Goal: Task Accomplishment & Management: Use online tool/utility

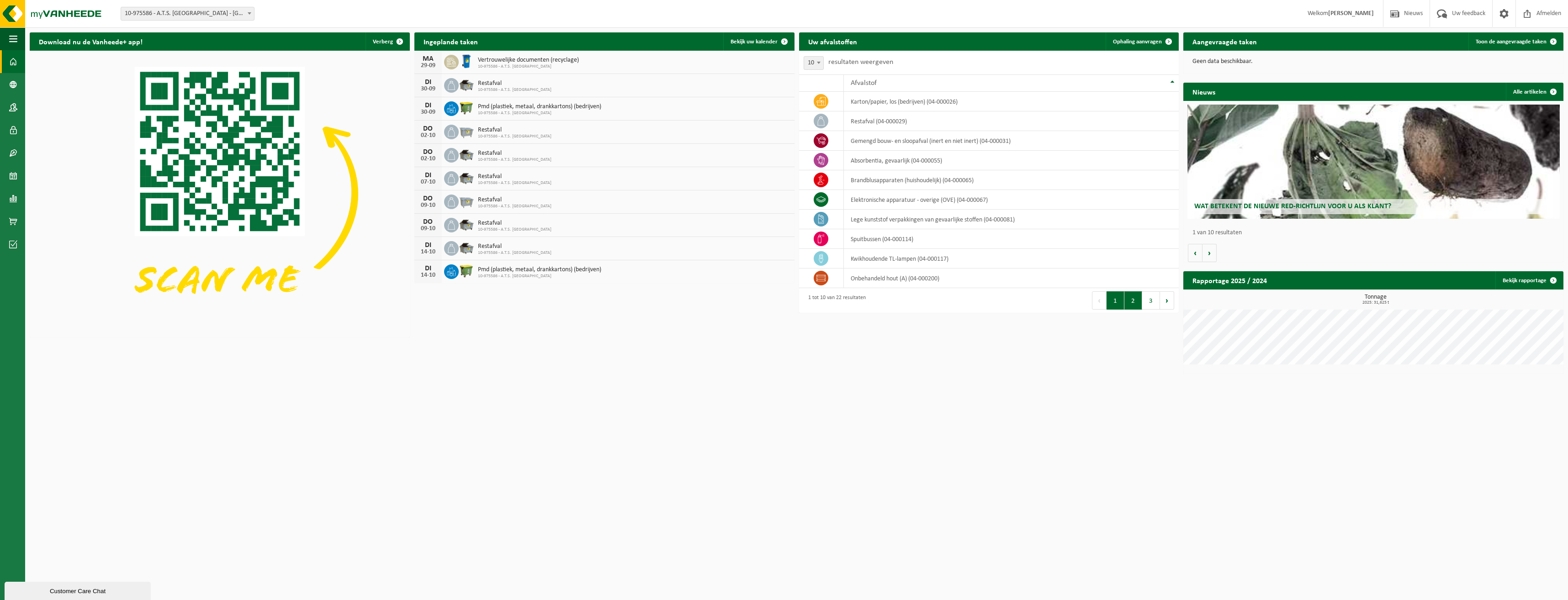
click at [1127, 299] on button "2" at bounding box center [1133, 301] width 18 height 18
click at [1040, 281] on td "multi plastics (PMD/harde kunststoffen/spanbanden/EPS/folie naturel/folie gemen…" at bounding box center [1011, 278] width 335 height 19
click at [824, 279] on icon at bounding box center [821, 278] width 9 height 9
click at [934, 277] on td "multi plastics (PMD/harde kunststoffen/spanbanden/EPS/folie naturel/folie gemen…" at bounding box center [1011, 278] width 335 height 19
click at [1533, 43] on span "Toon de aangevraagde taken" at bounding box center [1511, 42] width 71 height 6
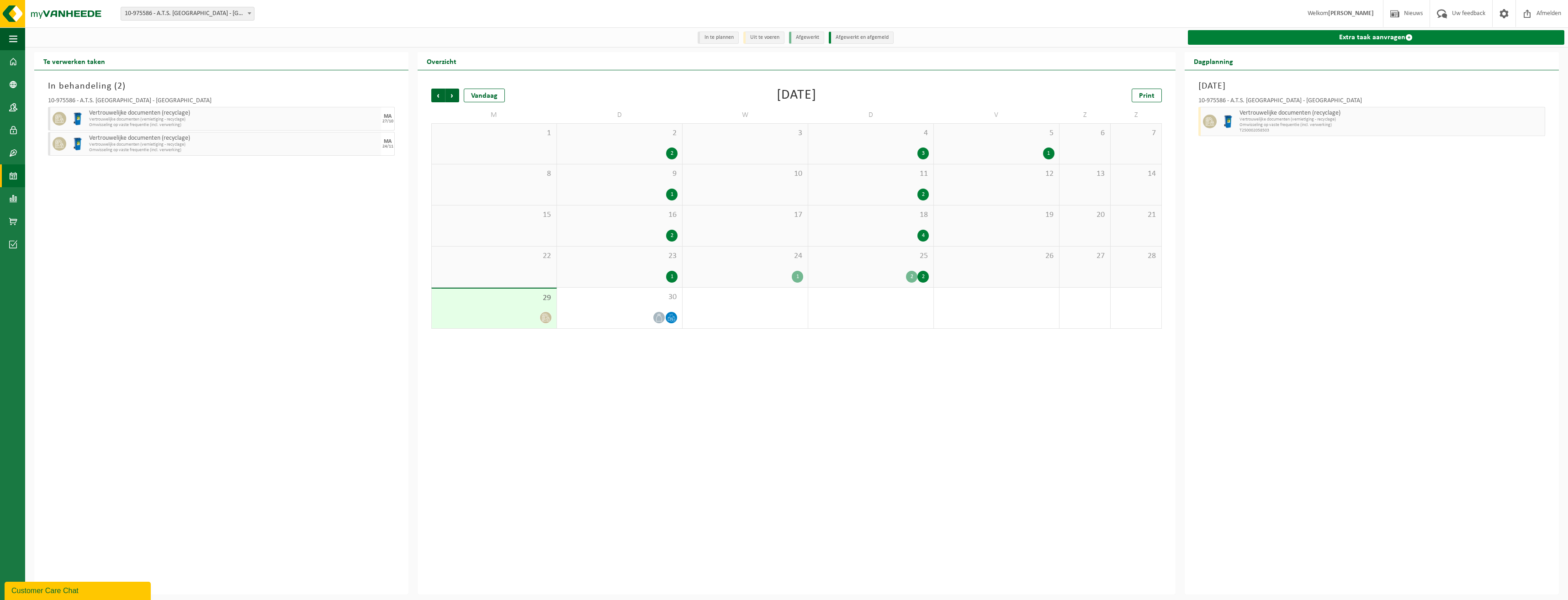
click at [1360, 38] on link "Extra taak aanvragen" at bounding box center [1376, 38] width 376 height 15
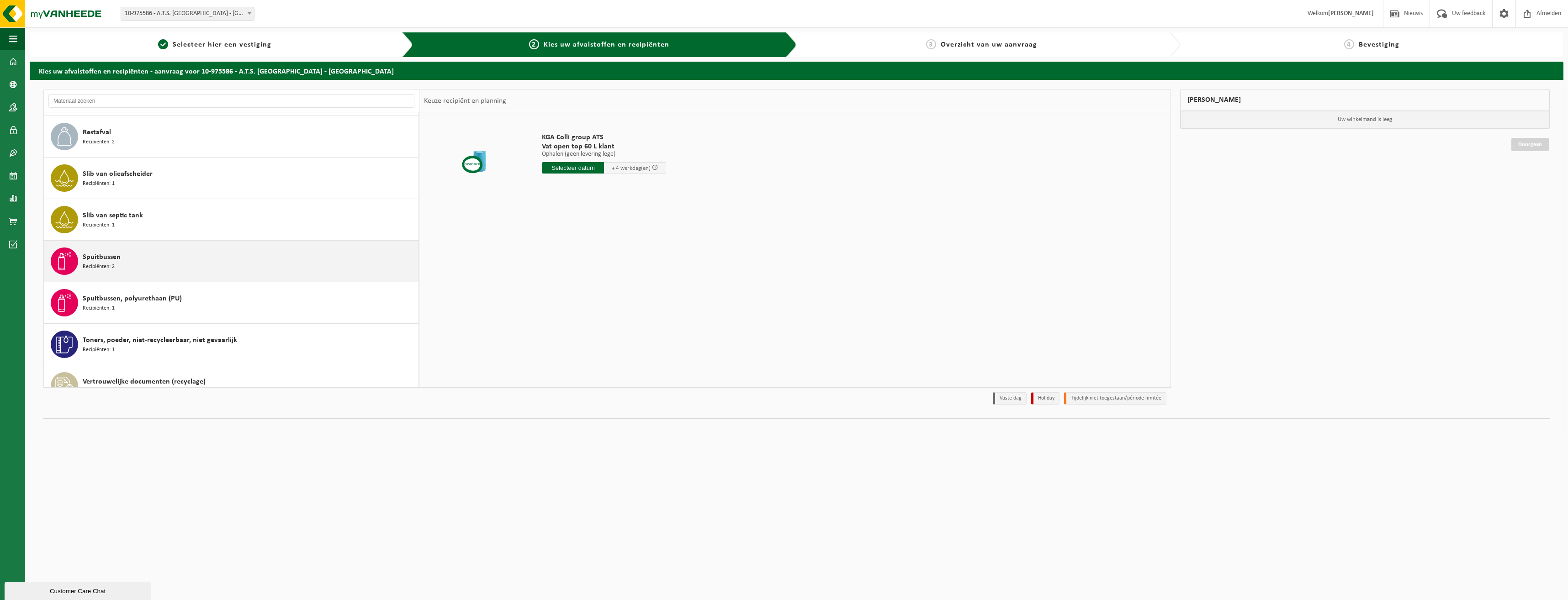
scroll to position [598, 0]
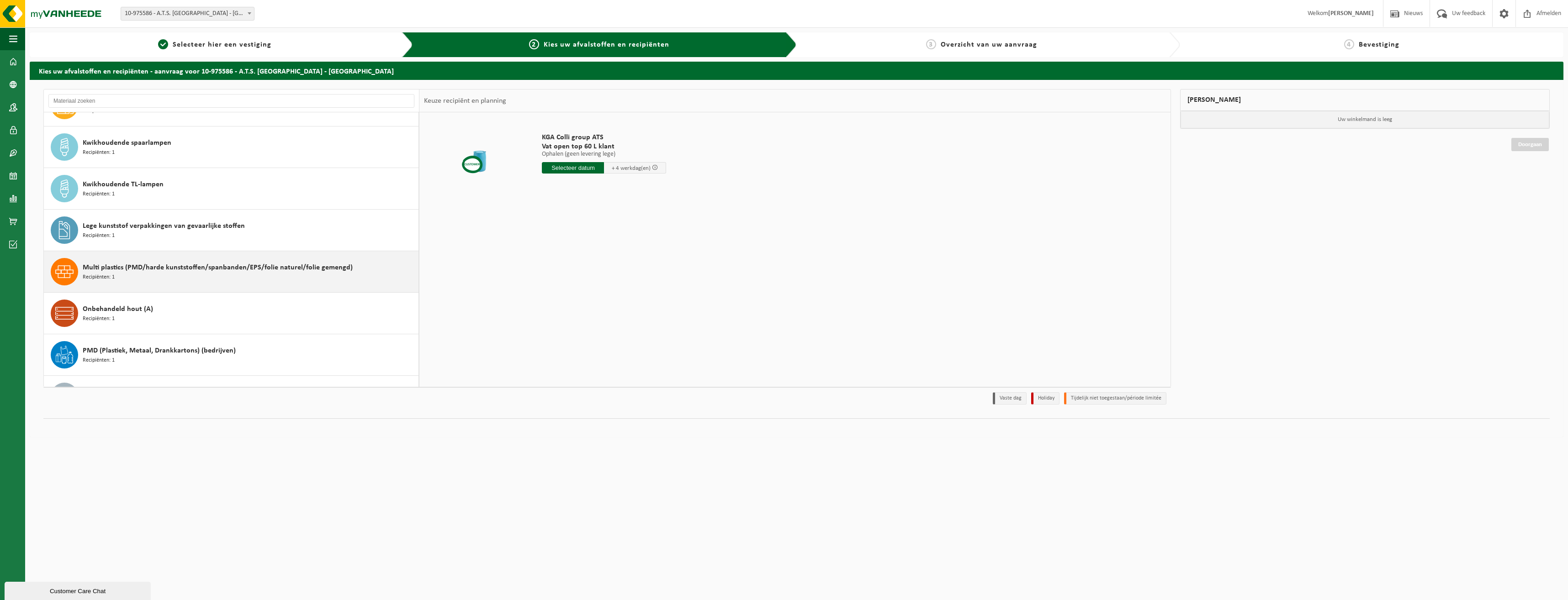
click at [155, 271] on span "Multi plastics (PMD/harde kunststoffen/spanbanden/EPS/folie naturel/folie gemen…" at bounding box center [218, 268] width 270 height 11
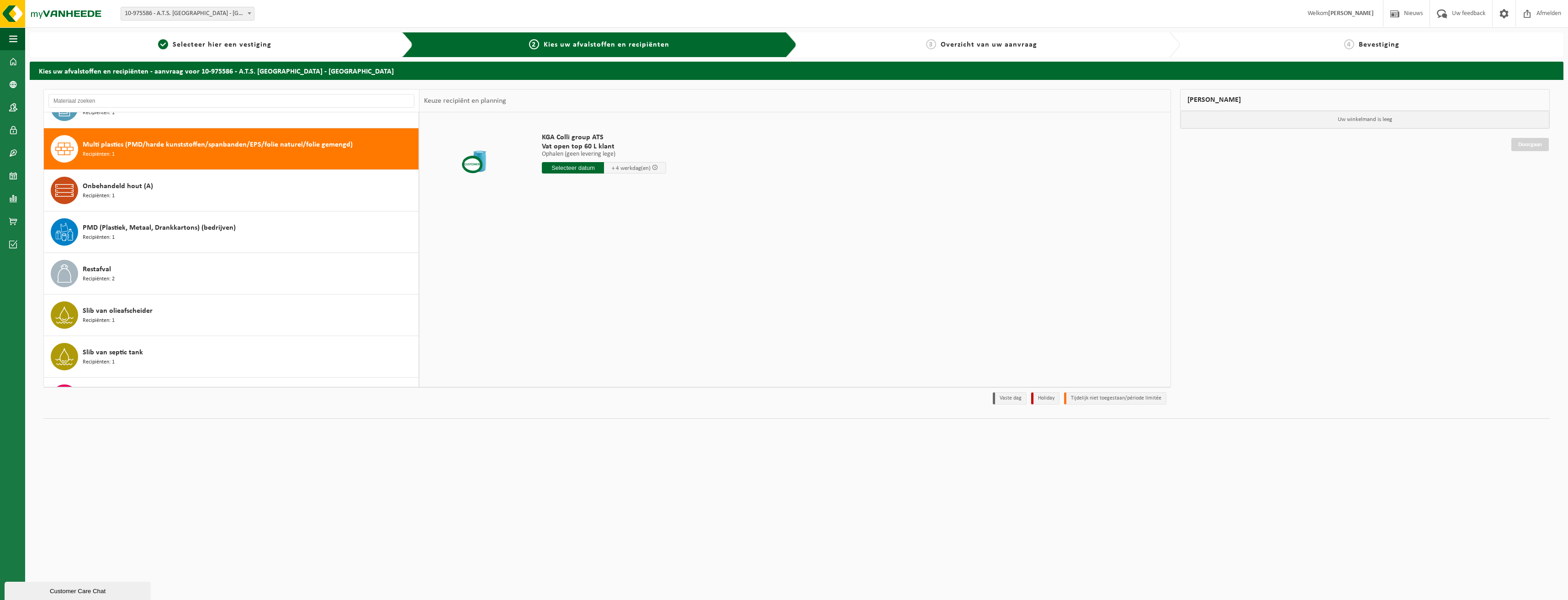
scroll to position [416, 0]
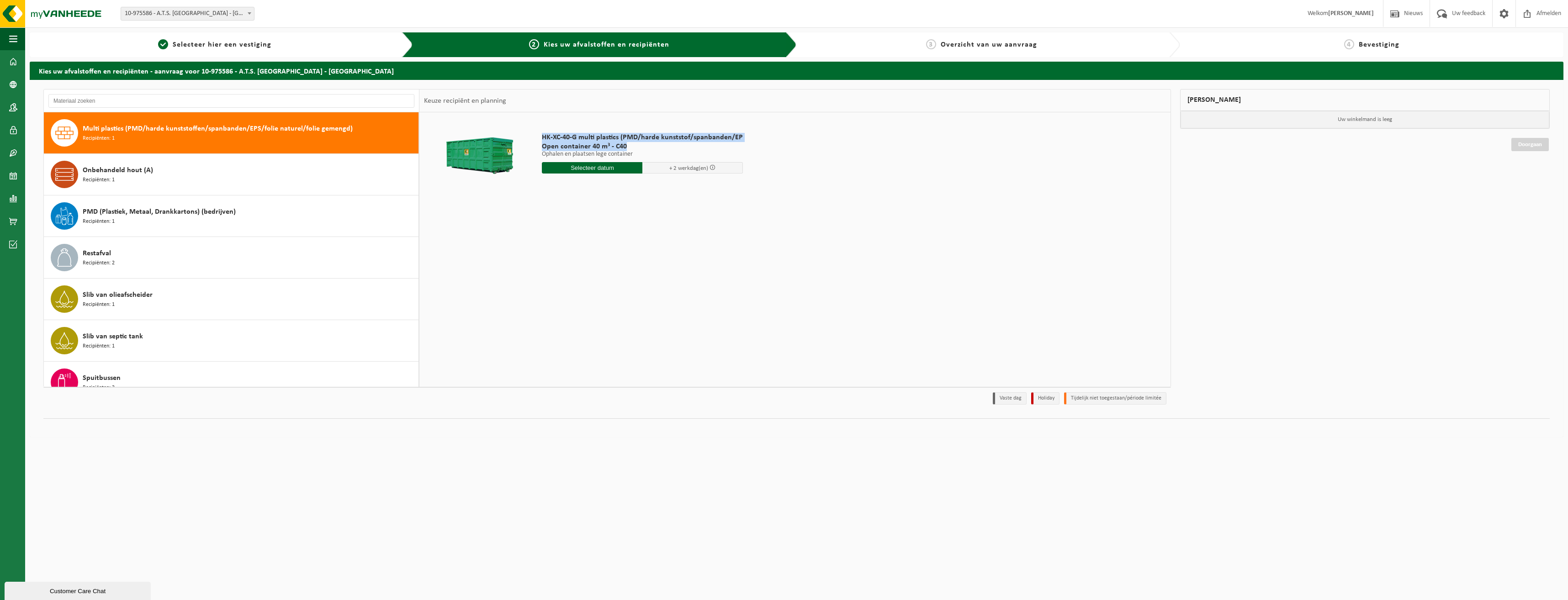
drag, startPoint x: 608, startPoint y: 147, endPoint x: 536, endPoint y: 138, distance: 72.6
click at [536, 138] on td "HK-XC-40-G multi plastics (PMD/harde kunststof/spanbanden/EP Open container 40 …" at bounding box center [850, 155] width 631 height 77
click at [873, 141] on td "HK-XC-40-G multi plastics (PMD/harde kunststof/spanbanden/EP Open container 40 …" at bounding box center [850, 155] width 631 height 77
click at [94, 12] on img at bounding box center [55, 13] width 110 height 27
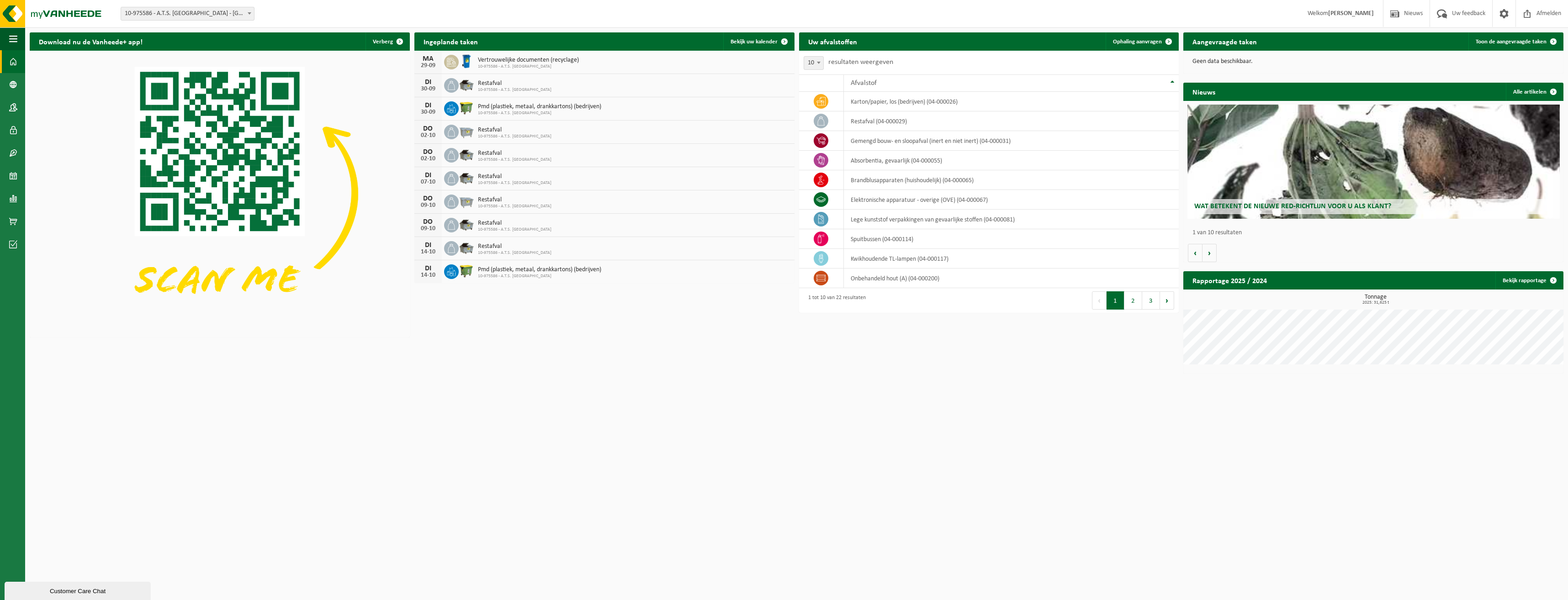
click at [1290, 409] on html "Vestiging: 10-975586 - A.T.S. [PERSON_NAME] 10-975586 - A.T.S. MERELBEKE - MERE…" at bounding box center [784, 300] width 1568 height 600
